Goal: Navigation & Orientation: Find specific page/section

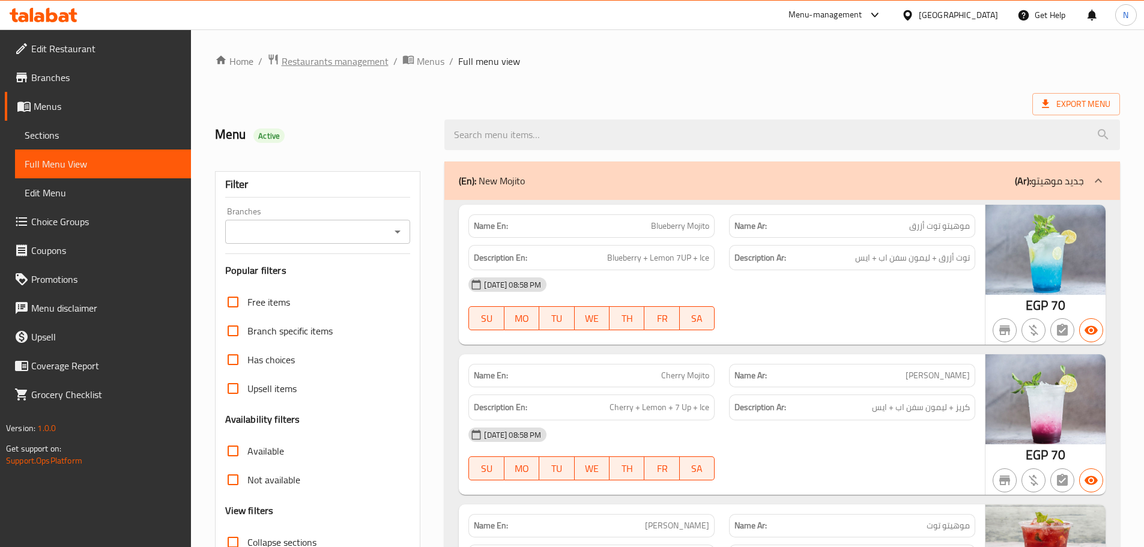
click at [315, 61] on span "Restaurants management" at bounding box center [335, 61] width 107 height 14
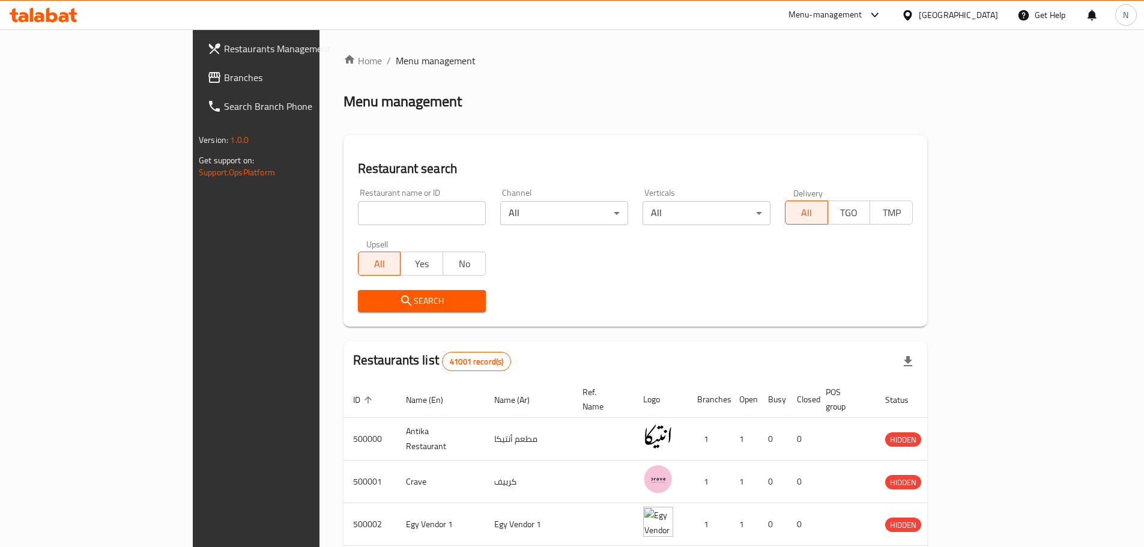
click at [997, 27] on div "[GEOGRAPHIC_DATA]" at bounding box center [950, 15] width 116 height 29
click at [986, 16] on div "[GEOGRAPHIC_DATA]" at bounding box center [958, 14] width 79 height 13
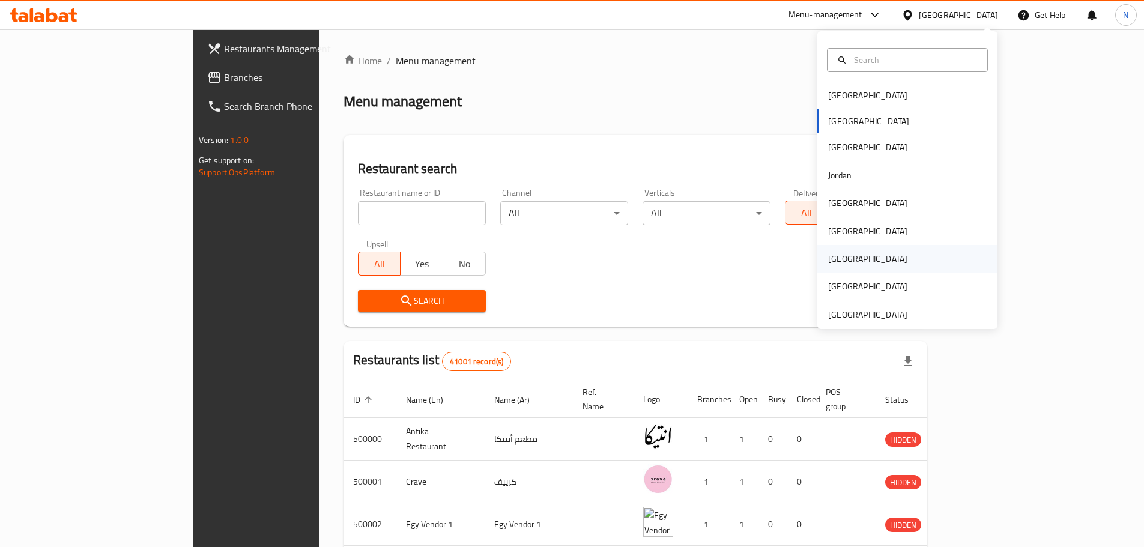
click at [828, 265] on div "[GEOGRAPHIC_DATA]" at bounding box center [867, 258] width 79 height 13
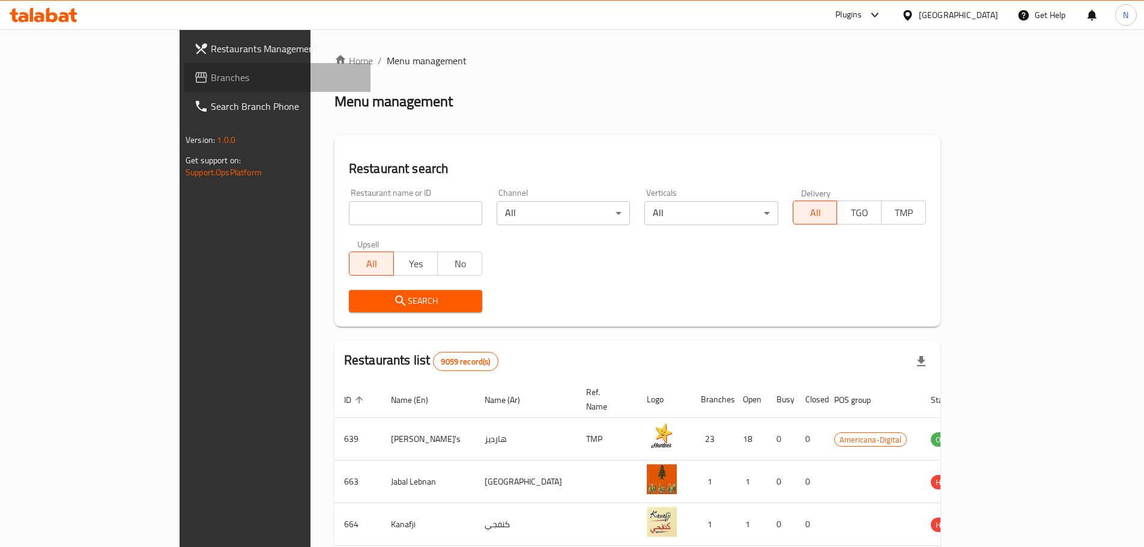
click at [184, 86] on link "Branches" at bounding box center [277, 77] width 186 height 29
